Goal: Information Seeking & Learning: Learn about a topic

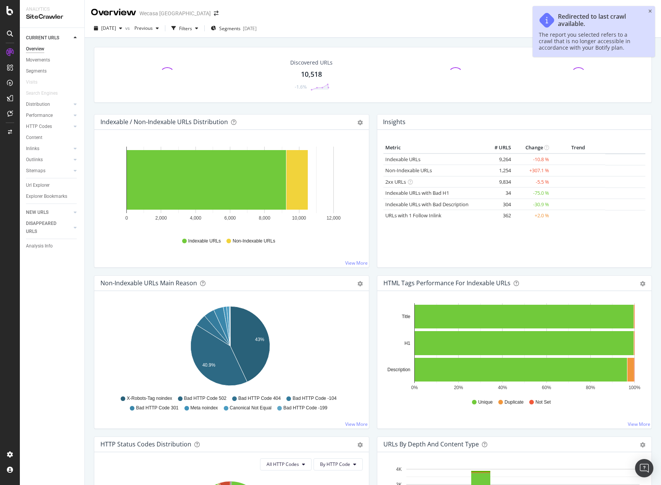
click at [652, 9] on div "Redirected to last crawl available. The report you selected refers to a crawl t…" at bounding box center [593, 31] width 122 height 51
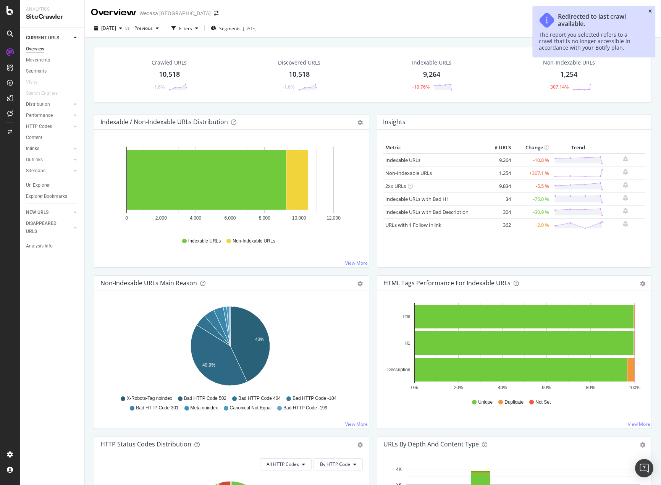
click at [649, 11] on icon "close toast" at bounding box center [649, 11] width 3 height 5
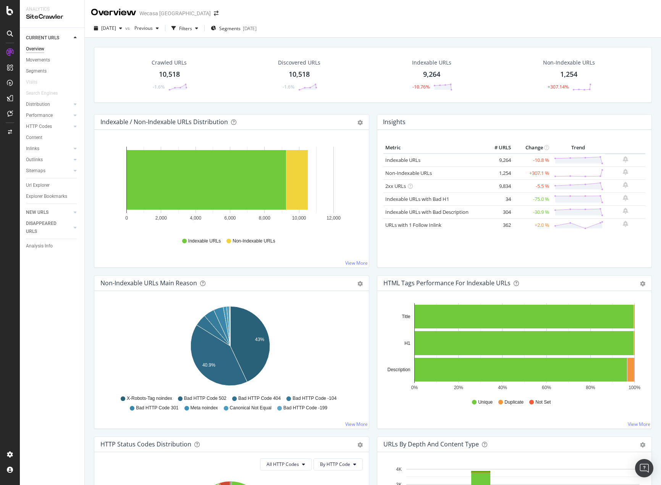
drag, startPoint x: 45, startPoint y: 184, endPoint x: 245, endPoint y: 252, distance: 211.2
click at [45, 184] on div "Url Explorer" at bounding box center [38, 185] width 24 height 8
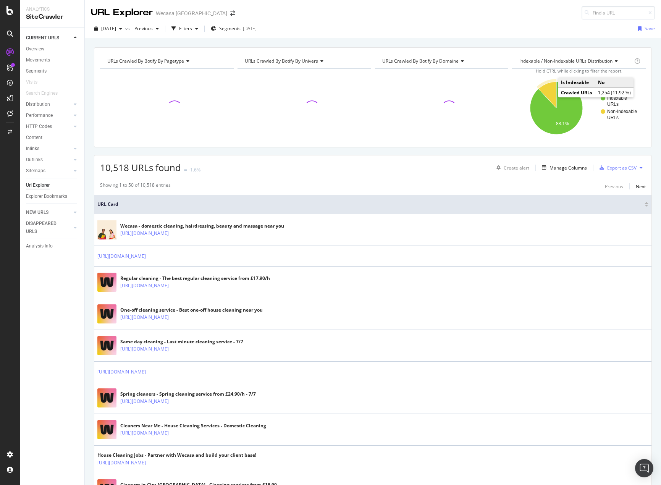
click at [551, 95] on icon "A chart." at bounding box center [547, 95] width 18 height 26
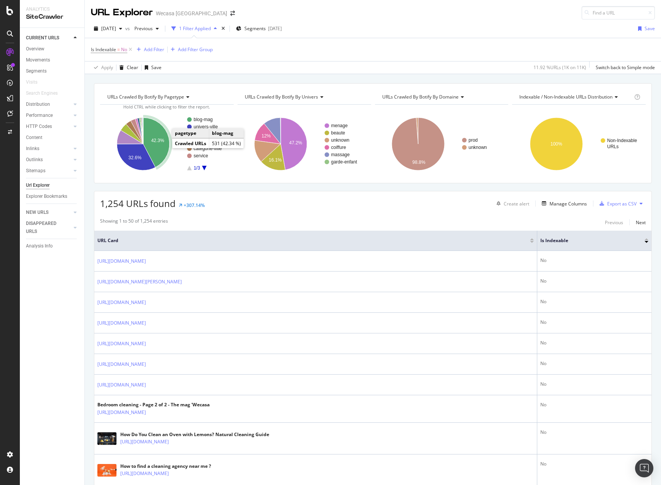
click at [161, 147] on icon "A chart." at bounding box center [156, 143] width 26 height 50
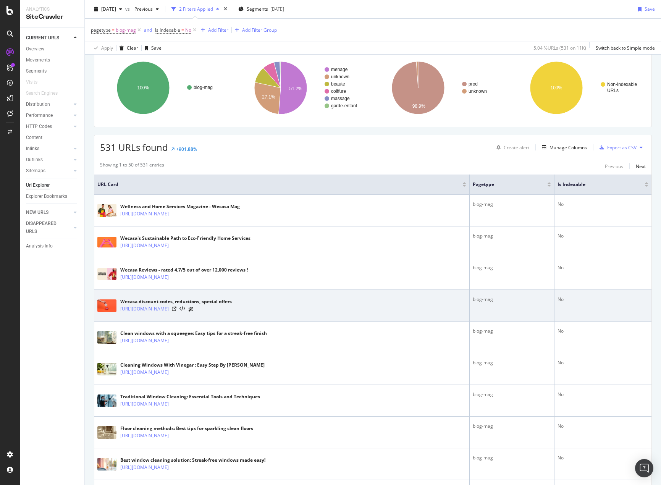
scroll to position [76, 0]
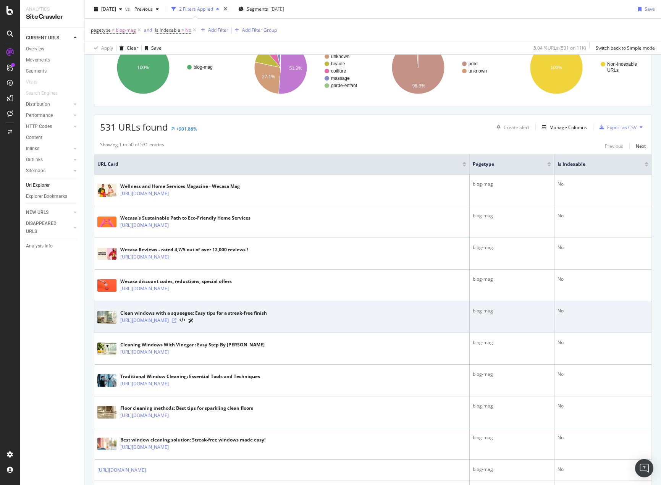
click at [176, 320] on icon at bounding box center [174, 320] width 5 height 5
